Goal: Task Accomplishment & Management: Manage account settings

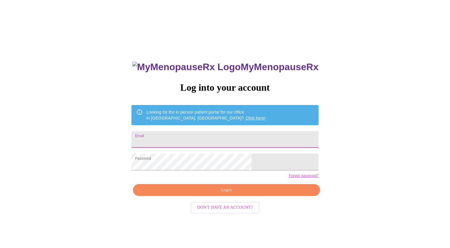
click at [207, 138] on input "Email" at bounding box center [224, 139] width 187 height 17
type input "debledet@msn.com"
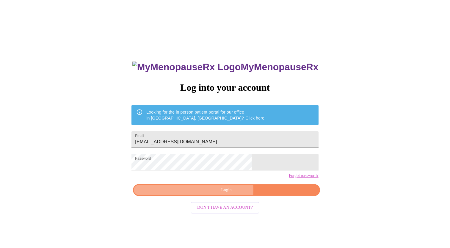
click at [220, 194] on span "Login" at bounding box center [226, 190] width 173 height 7
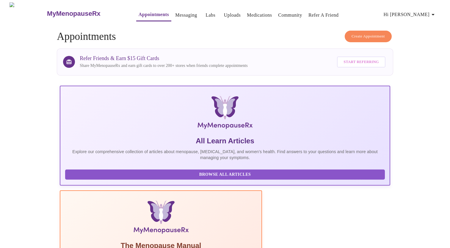
scroll to position [77, 0]
